Goal: Task Accomplishment & Management: Complete application form

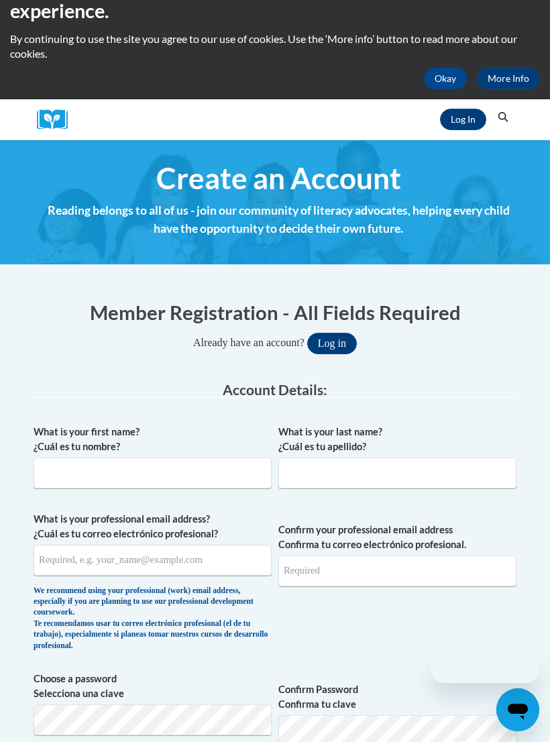
scroll to position [199, 0]
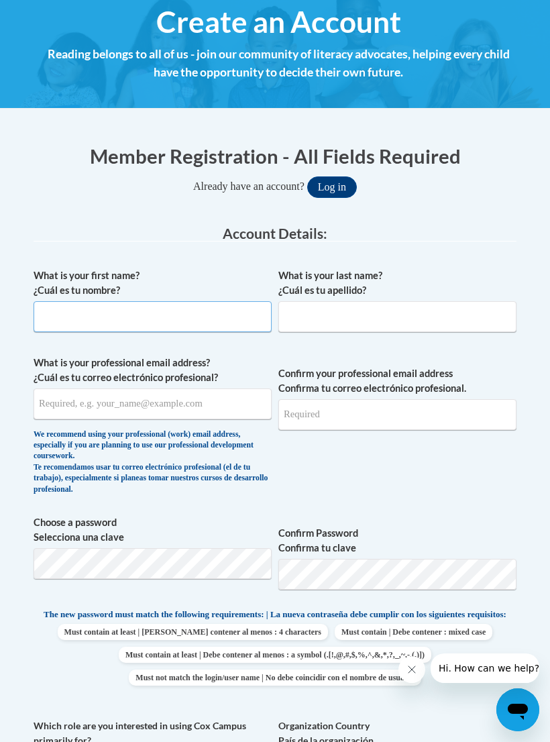
click at [239, 310] on input "What is your first name? ¿Cuál es tu nombre?" at bounding box center [153, 316] width 238 height 31
type input "Daire"
click at [442, 320] on input "What is your last name? ¿Cuál es tu apellido?" at bounding box center [397, 316] width 238 height 31
type input "Powers"
click at [231, 401] on input "What is your professional email address? ¿Cuál es tu correo electrónico profesi…" at bounding box center [153, 403] width 238 height 31
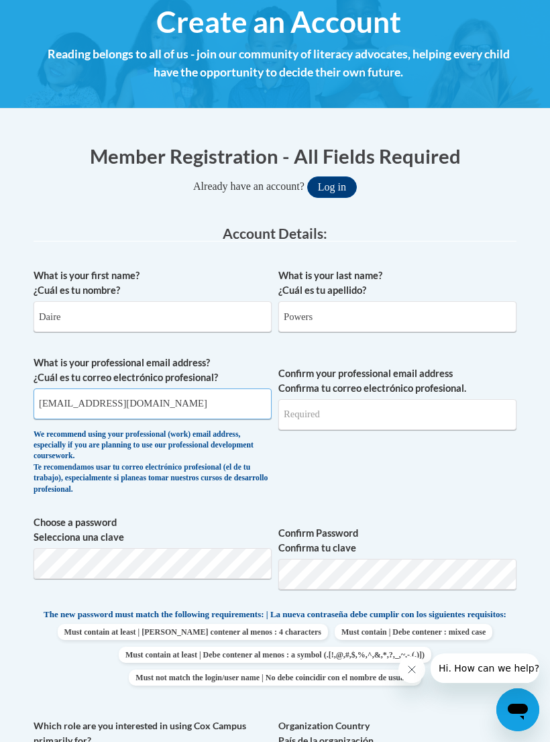
type input "ddelizsalgado@gmail.com"
click at [435, 409] on input "Confirm your professional email address Confirma tu correo electrónico profesio…" at bounding box center [397, 414] width 238 height 31
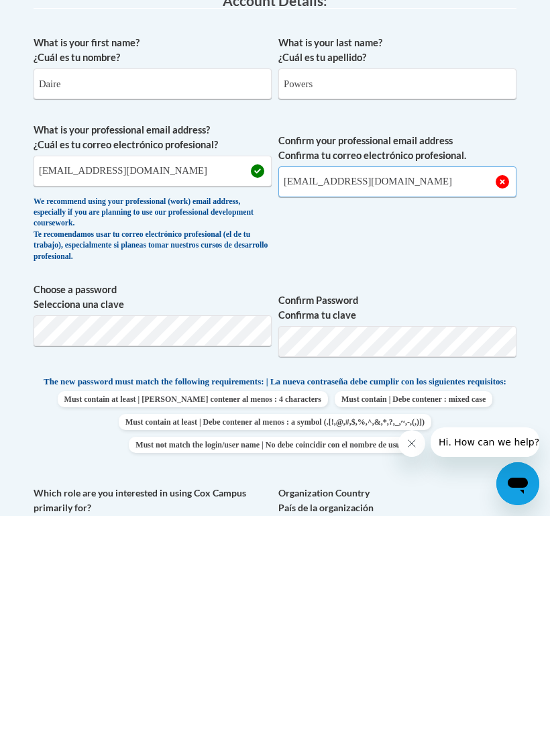
type input "ddelizsalgado@gmail.com"
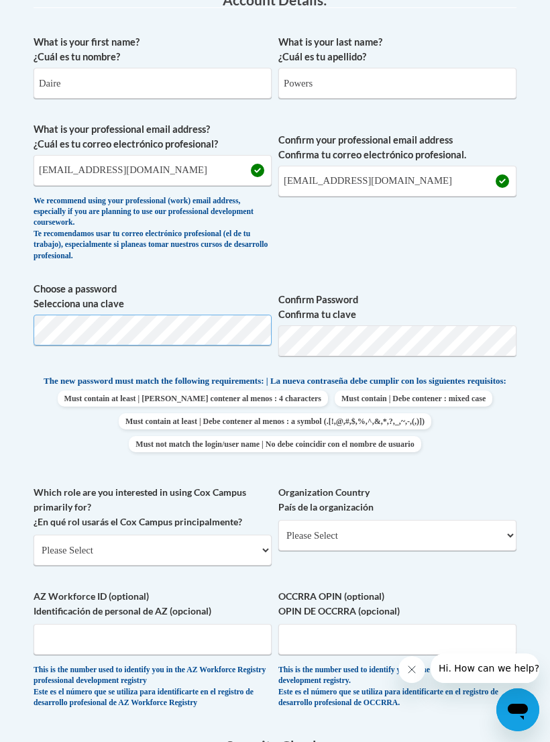
scroll to position [432, 0]
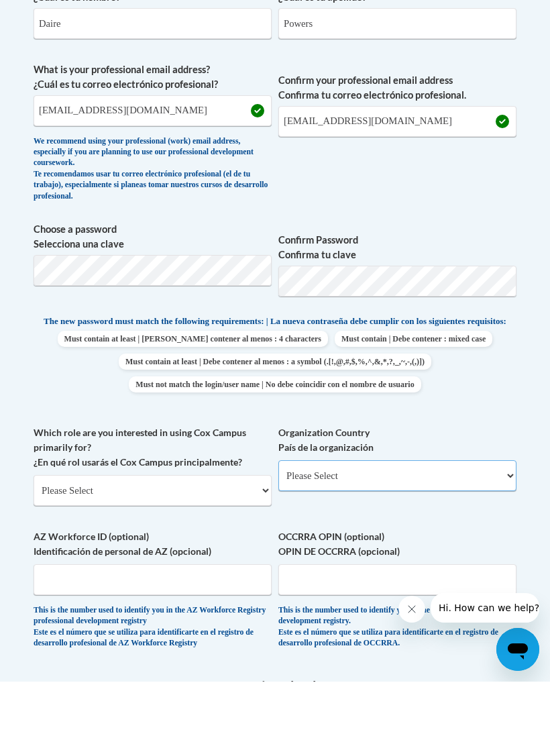
click at [408, 521] on select "Please Select United States | Estados Unidos Outside of the United States | Fue…" at bounding box center [397, 536] width 238 height 31
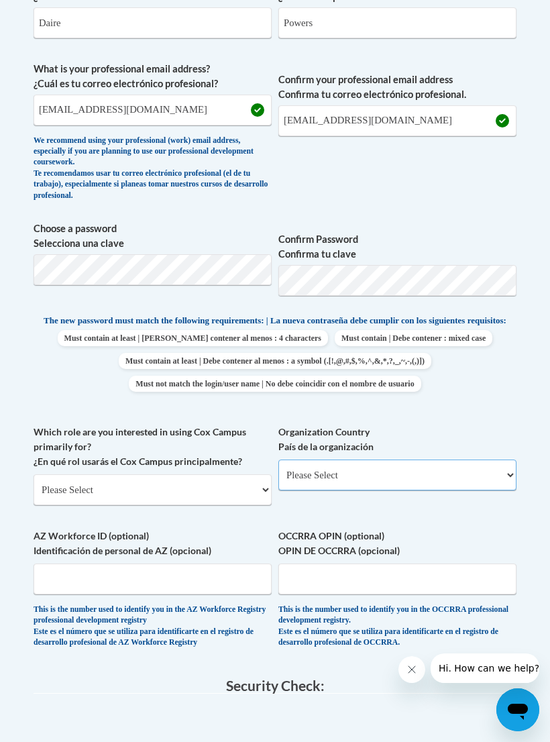
select select "ad49bcad-a171-4b2e-b99c-48b446064914"
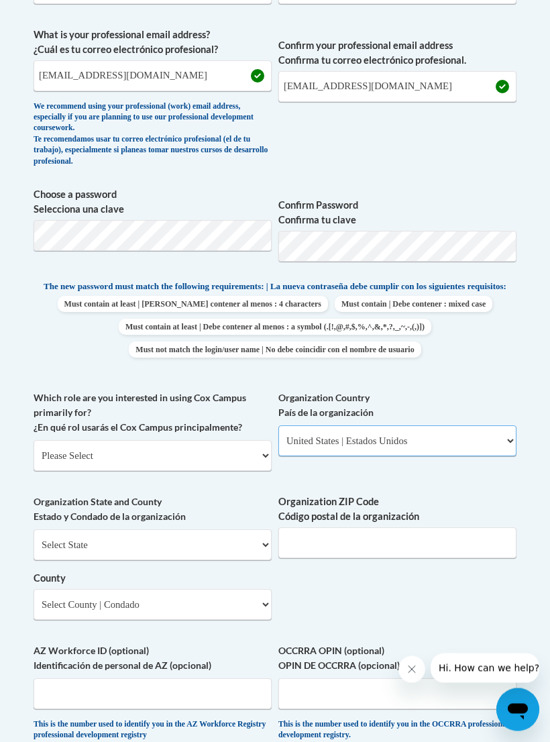
scroll to position [527, 0]
click at [236, 452] on select "Please Select College/University | Colegio/Universidad Community/Nonprofit Part…" at bounding box center [153, 455] width 238 height 31
select select "fbf2d438-af2f-41f8-98f1-81c410e29de3"
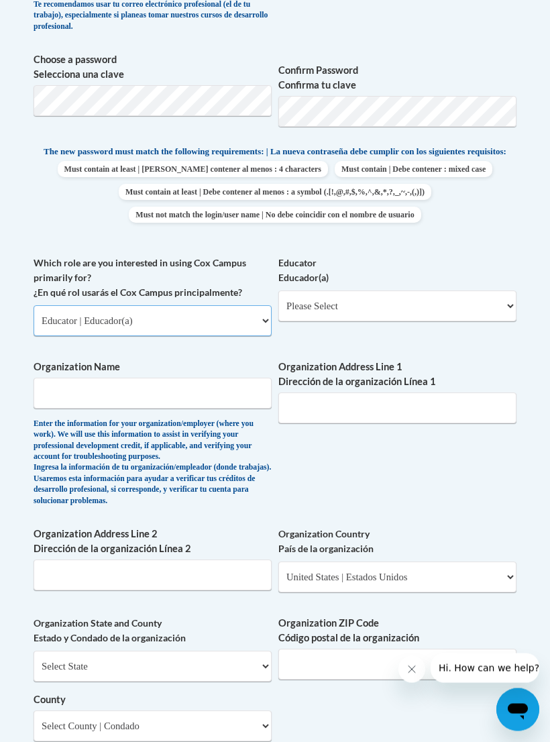
scroll to position [696, 0]
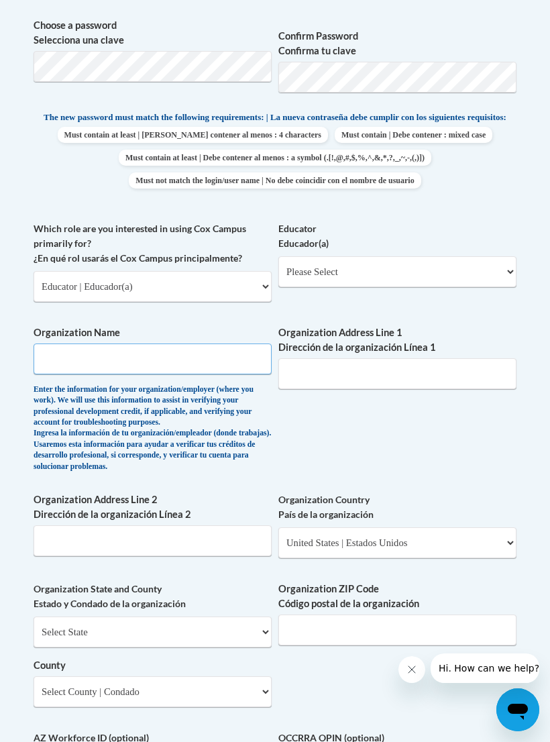
click at [244, 346] on input "Organization Name" at bounding box center [153, 359] width 238 height 31
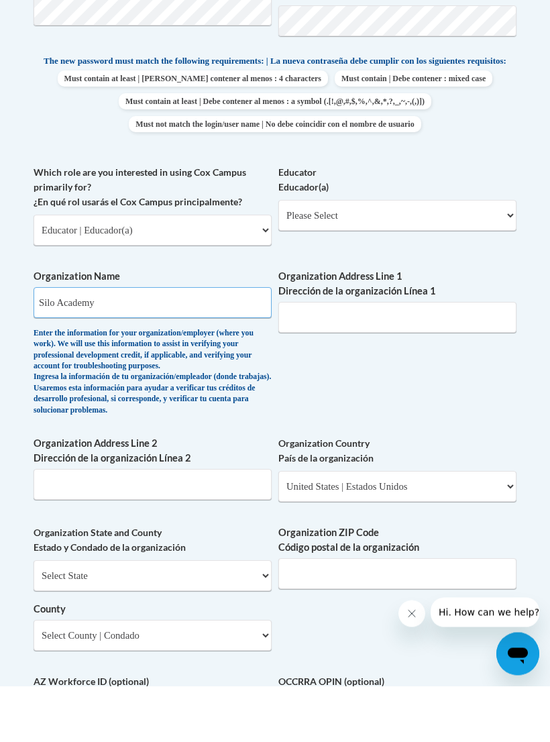
type input "Silo Academy"
click at [442, 358] on input "Organization Address Line 1 Dirección de la organización Línea 1" at bounding box center [397, 373] width 238 height 31
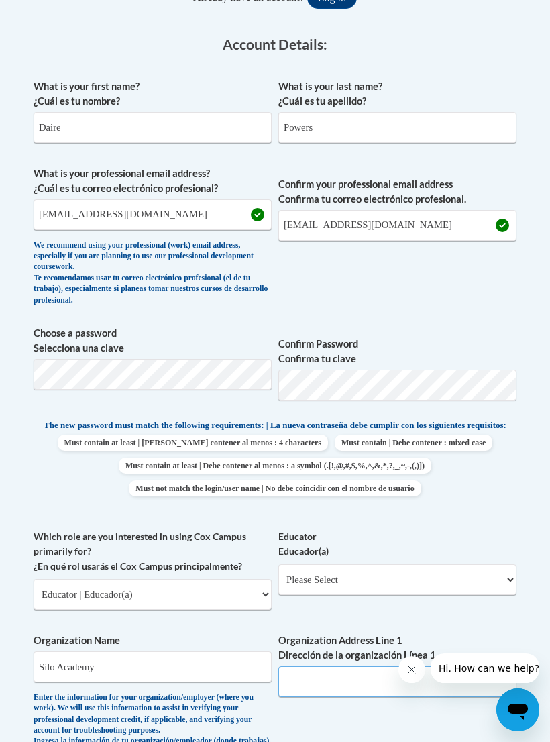
scroll to position [400, 0]
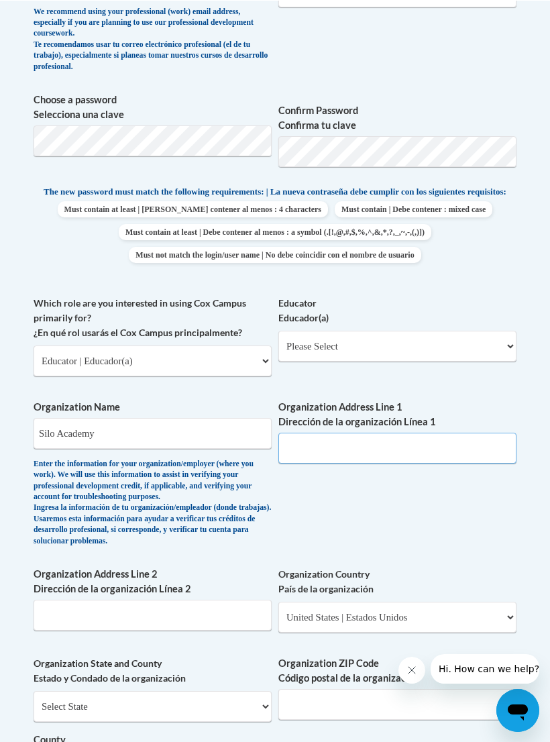
click at [420, 432] on input "Organization Address Line 1 Dirección de la organización Línea 1" at bounding box center [397, 447] width 238 height 31
click at [319, 438] on input "Organization Address Line 1 Dirección de la organización Línea 1" at bounding box center [397, 448] width 238 height 31
paste input "6337 Silo Square Ln S, Southaven, MS 38672"
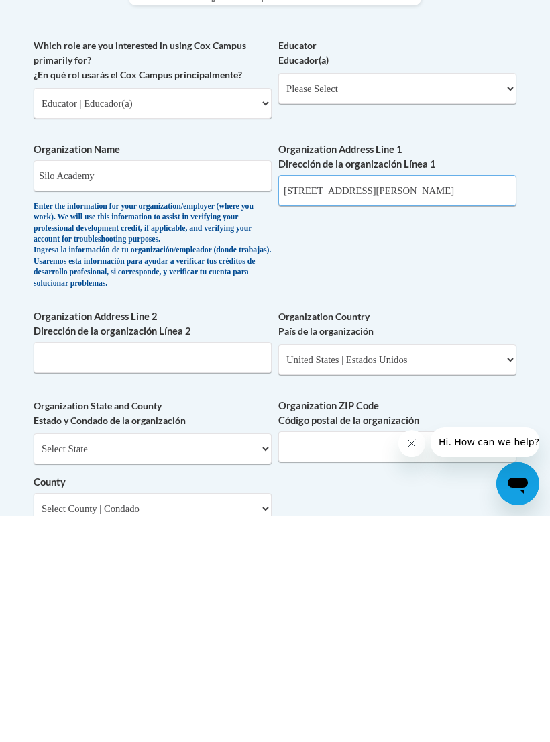
scroll to position [654, 0]
type input "6337 Silo Square Ln S, Southaven, MS 38672"
click at [249, 659] on select "Select State Alabama Alaska Arizona Arkansas California Colorado Connecticut De…" at bounding box center [153, 674] width 238 height 31
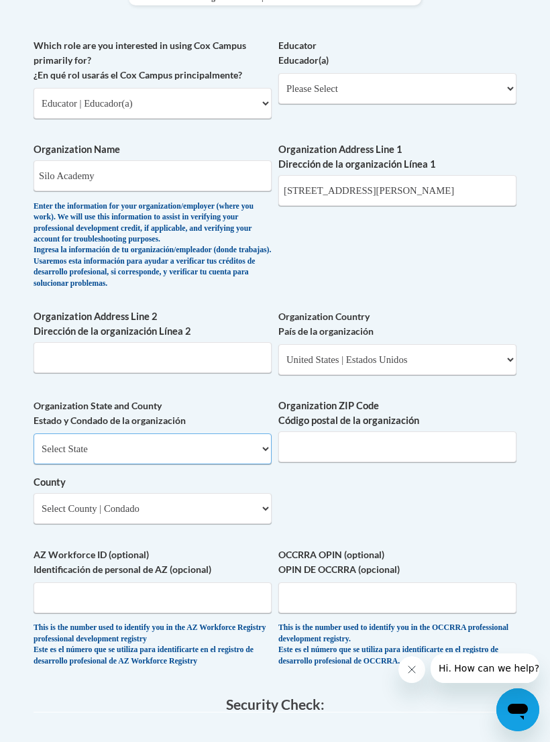
select select "Mississippi"
click at [244, 493] on select "County" at bounding box center [153, 508] width 238 height 31
select select "DeSoto"
click at [409, 437] on input "Organization ZIP Code Código postal de la organización" at bounding box center [397, 446] width 238 height 31
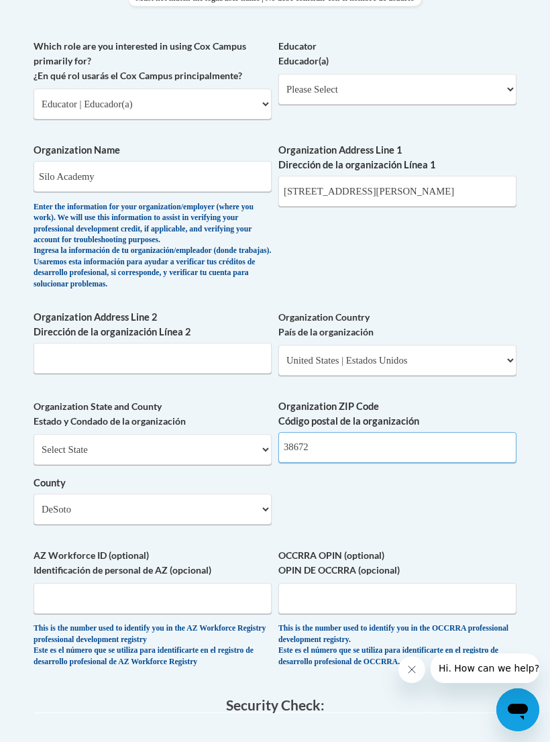
type input "38672"
click at [497, 191] on input "6337 Silo Square Ln S, Southaven, MS 38672" at bounding box center [397, 191] width 238 height 31
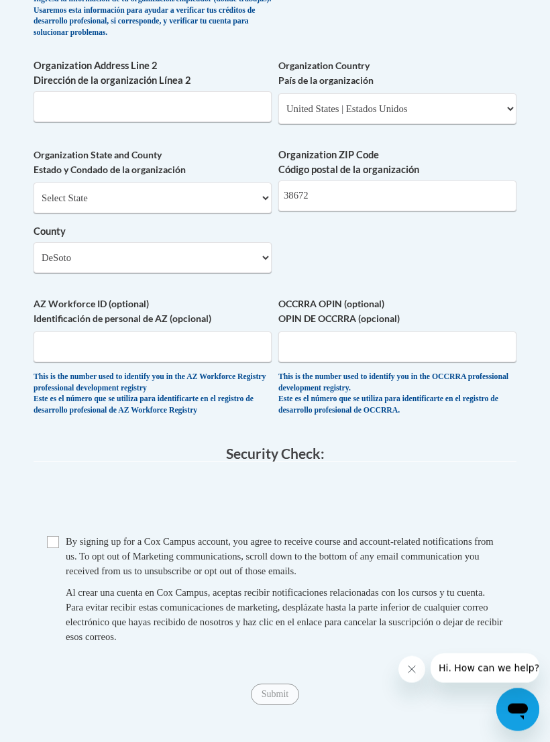
scroll to position [1131, 0]
type input "6337 Silo Square Ln S"
click at [50, 534] on span "Checkbox By signing up for a Cox Campus account, you agree to receive course an…" at bounding box center [275, 595] width 456 height 123
click at [52, 536] on input "Checkbox" at bounding box center [53, 542] width 12 height 12
checkbox input "true"
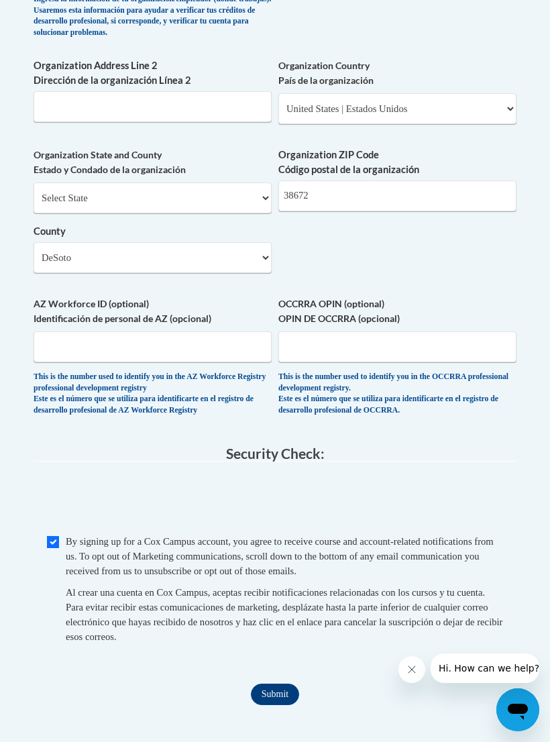
click at [276, 684] on input "Submit" at bounding box center [275, 694] width 48 height 21
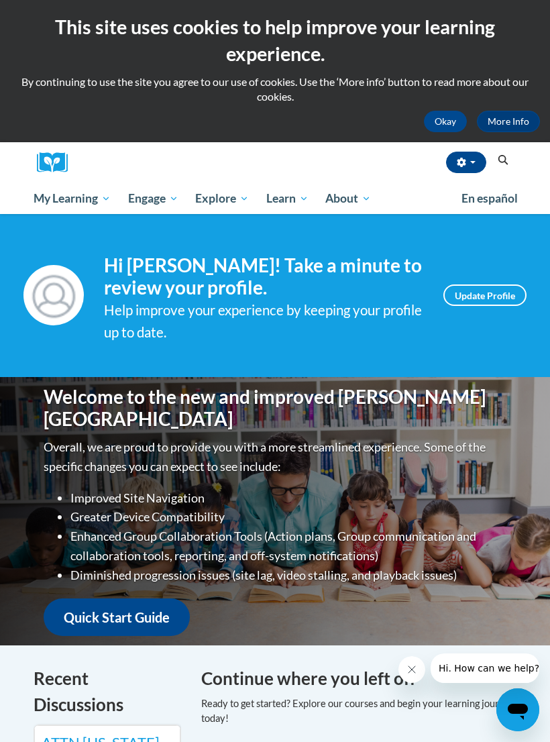
click at [325, 731] on div "Continue where you left off" at bounding box center [358, 704] width 335 height 76
click at [407, 666] on icon "Close message from company" at bounding box center [412, 669] width 11 height 11
